Goal: Find contact information: Find contact information

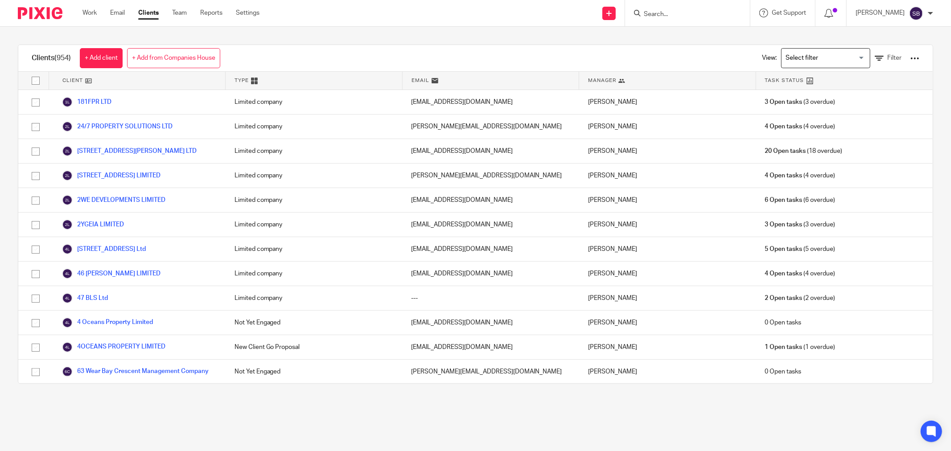
click at [699, 15] on input "Search" at bounding box center [683, 15] width 80 height 8
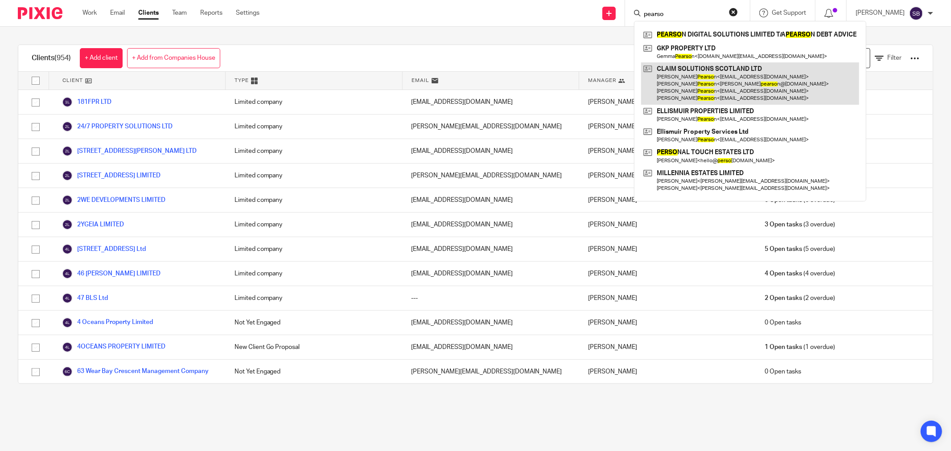
type input "pearso"
click at [700, 68] on link at bounding box center [750, 83] width 218 height 42
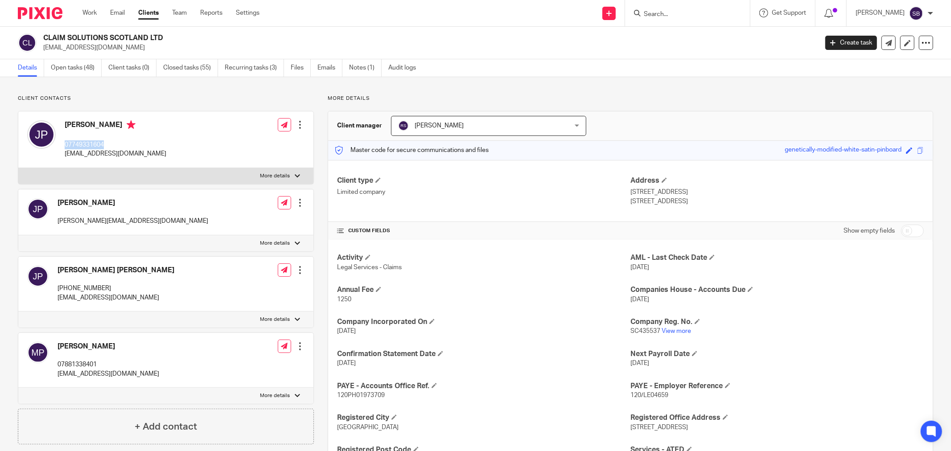
drag, startPoint x: 63, startPoint y: 143, endPoint x: 109, endPoint y: 143, distance: 45.9
click at [109, 143] on div "[PERSON_NAME] 07749331604 [EMAIL_ADDRESS][DOMAIN_NAME]" at bounding box center [96, 139] width 139 height 47
copy p "07749331604"
